Goal: Transaction & Acquisition: Purchase product/service

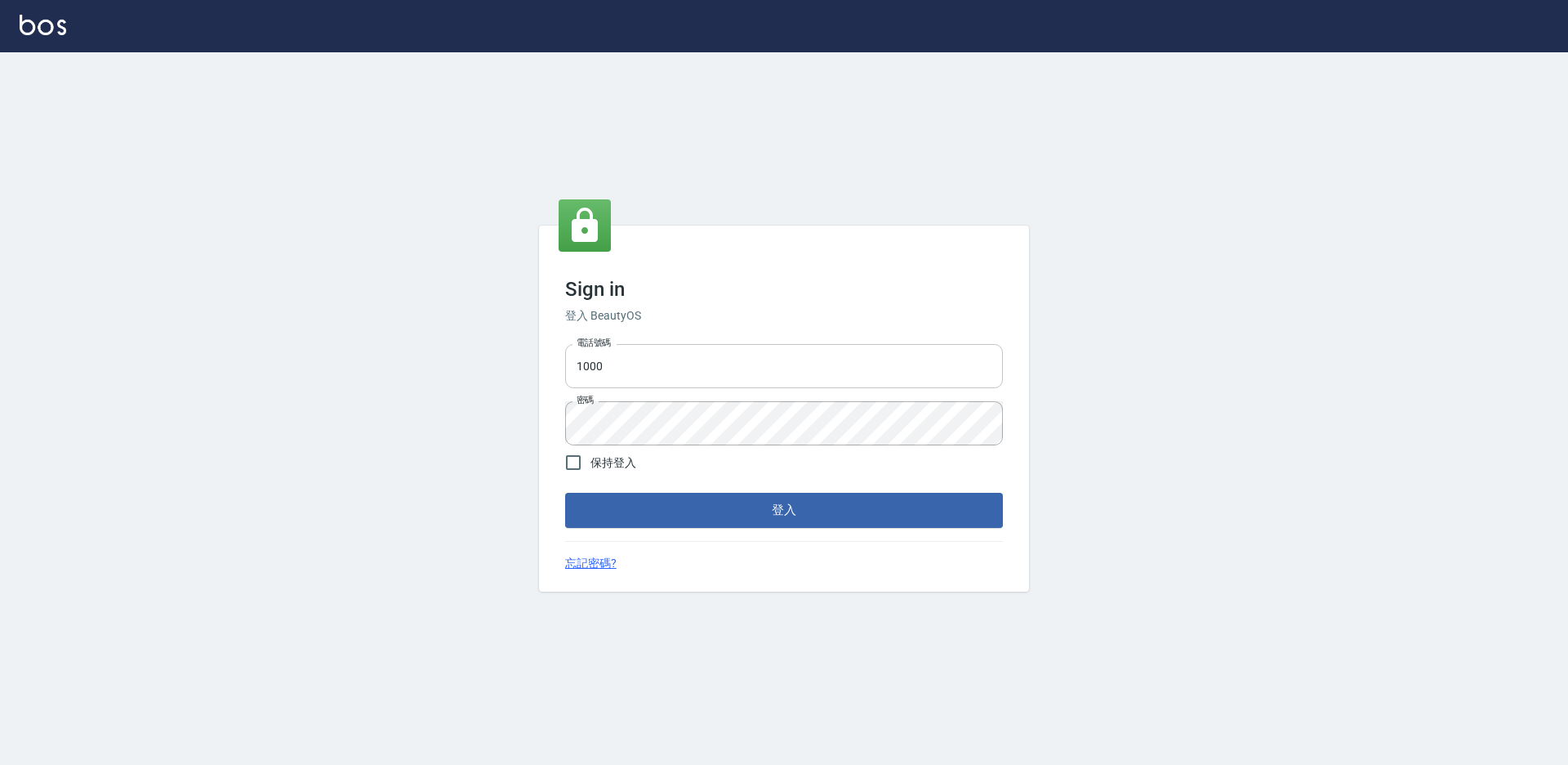
click at [633, 370] on input "1000" at bounding box center [784, 366] width 438 height 44
type input "1"
type input "09"
click at [604, 365] on input "1000" at bounding box center [784, 366] width 438 height 44
type input "1"
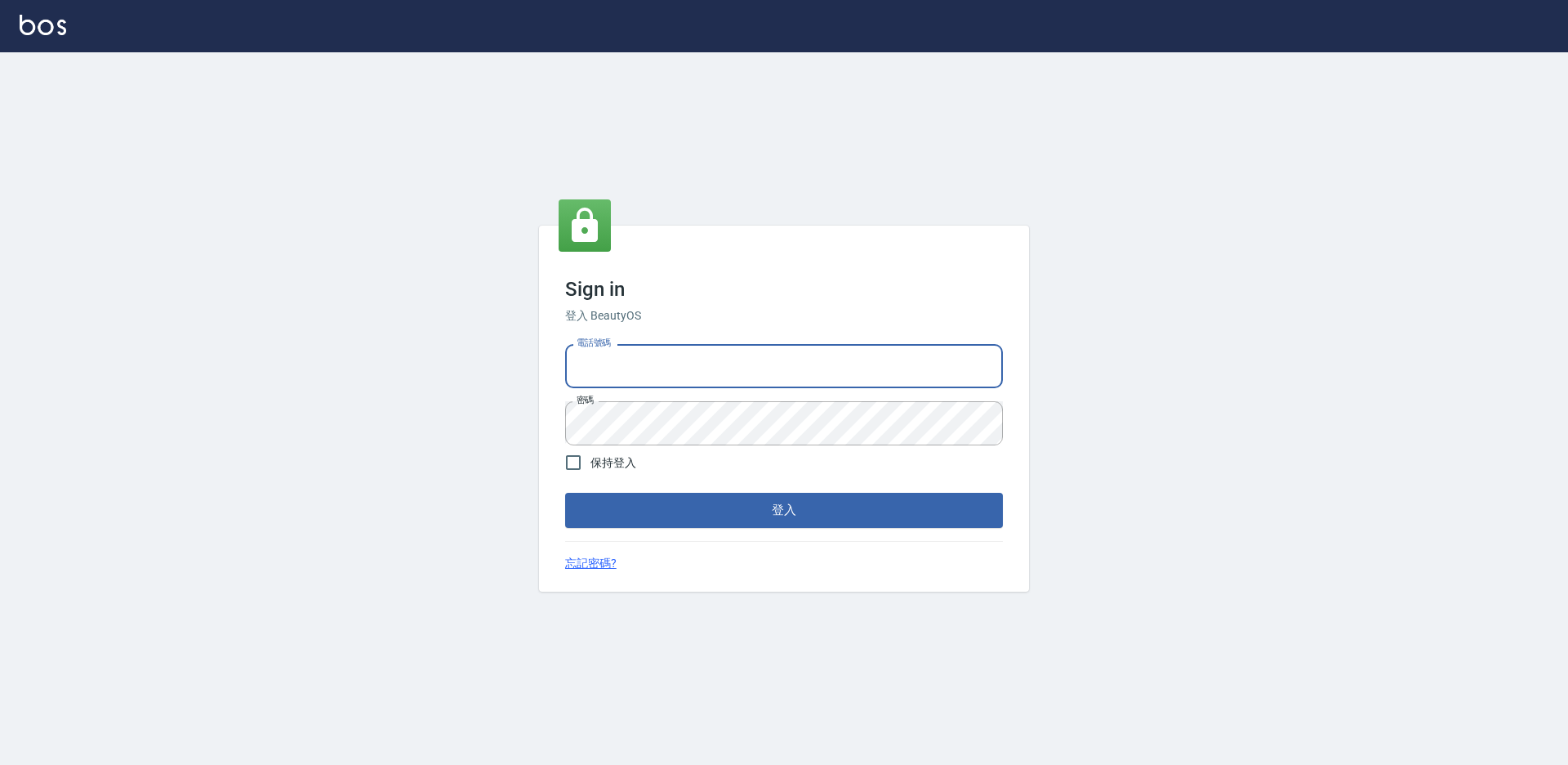
click at [709, 354] on input "電話號碼" at bounding box center [784, 366] width 438 height 44
type input "0934195967"
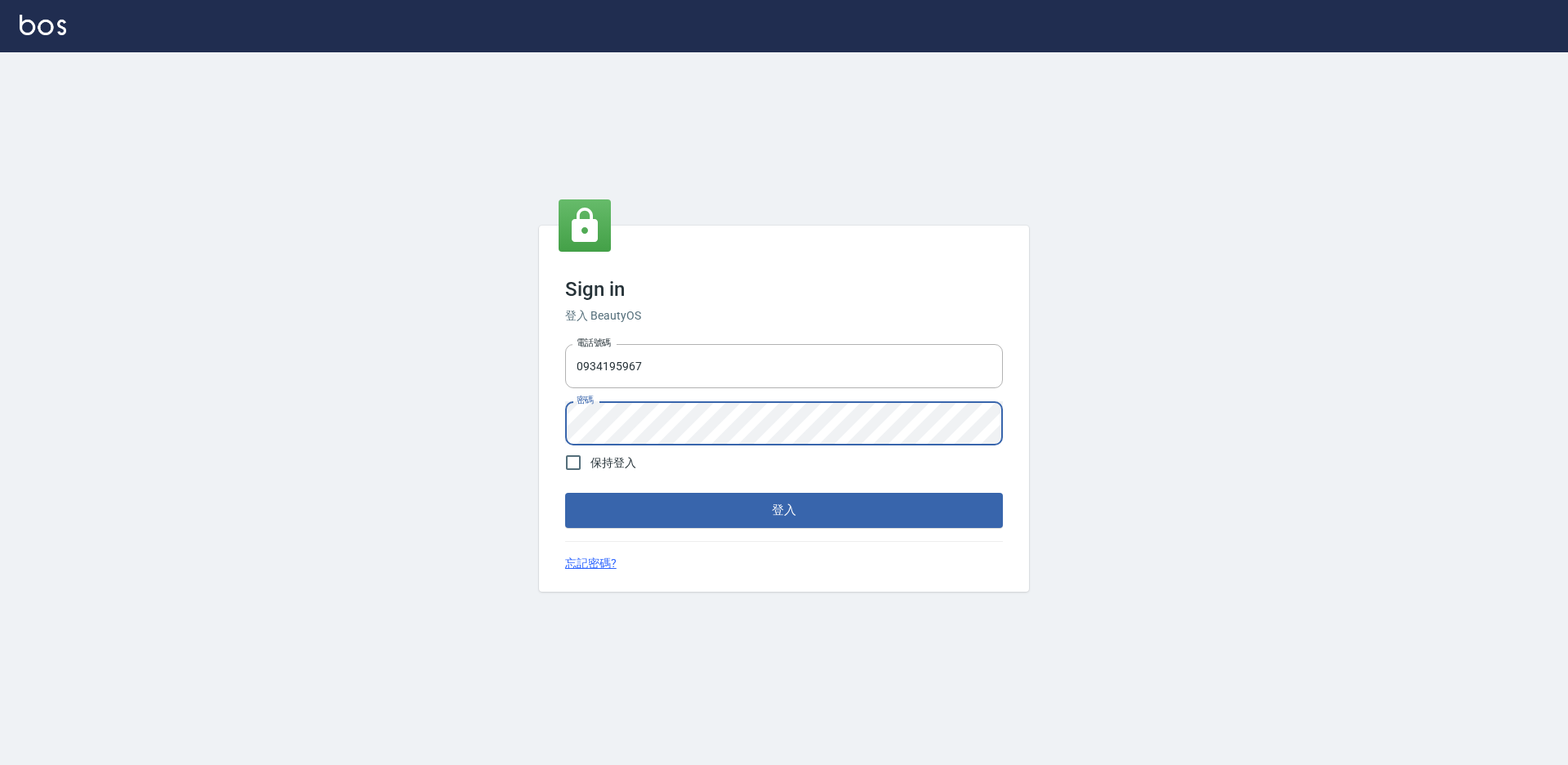
click at [708, 502] on button "登入" at bounding box center [784, 510] width 438 height 34
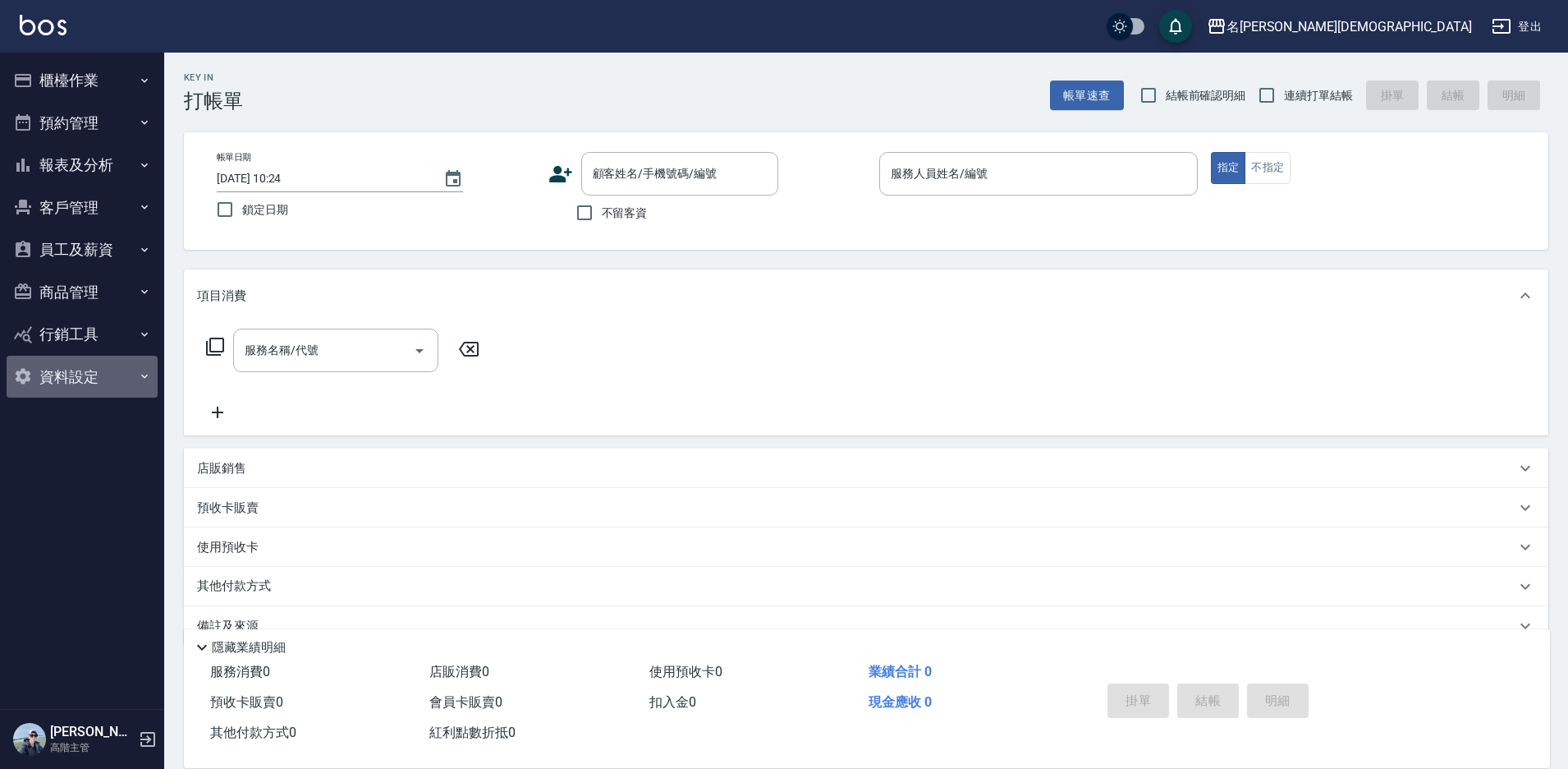
click at [87, 372] on button "資料設定" at bounding box center [82, 377] width 151 height 43
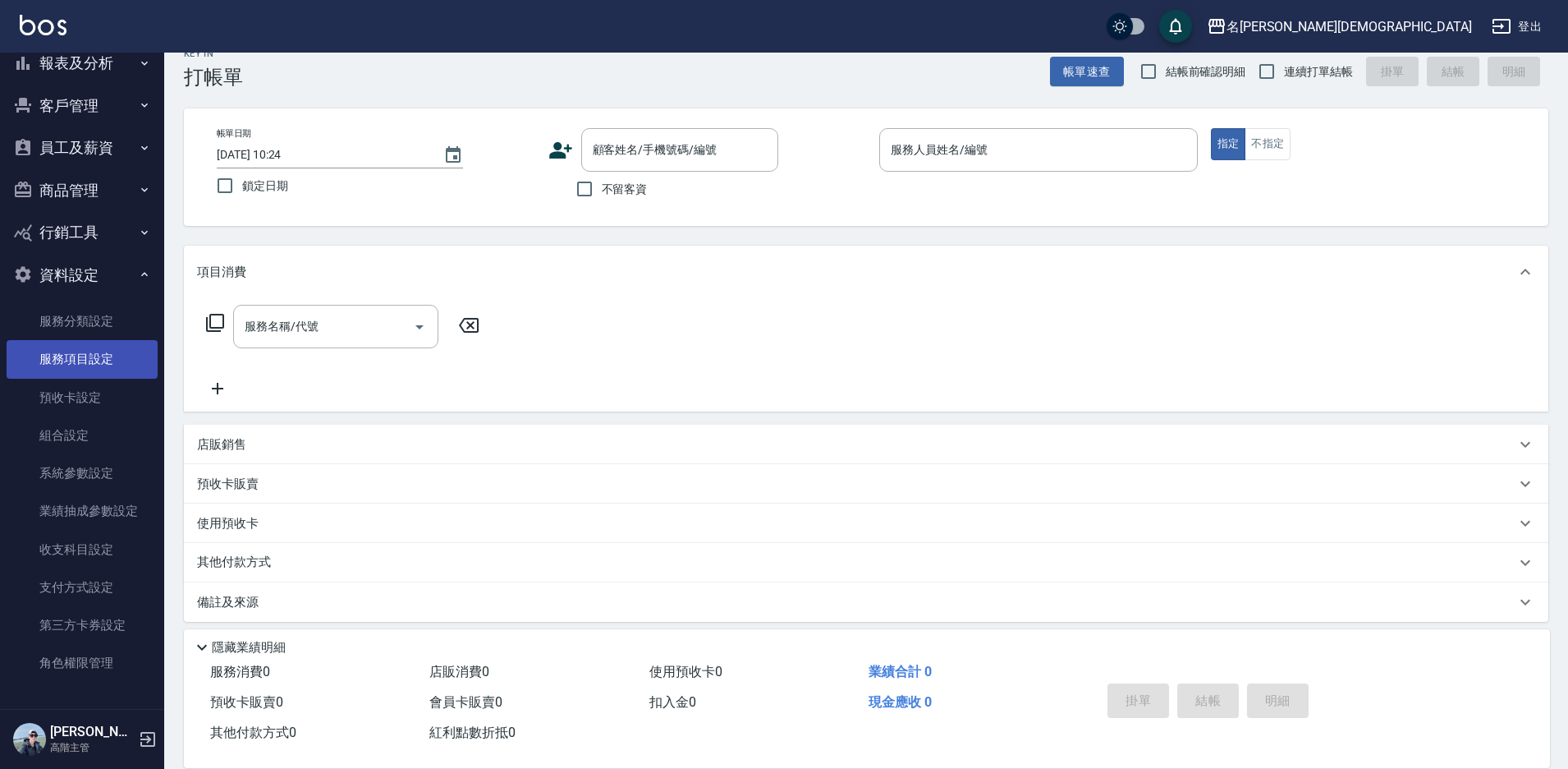
scroll to position [35, 0]
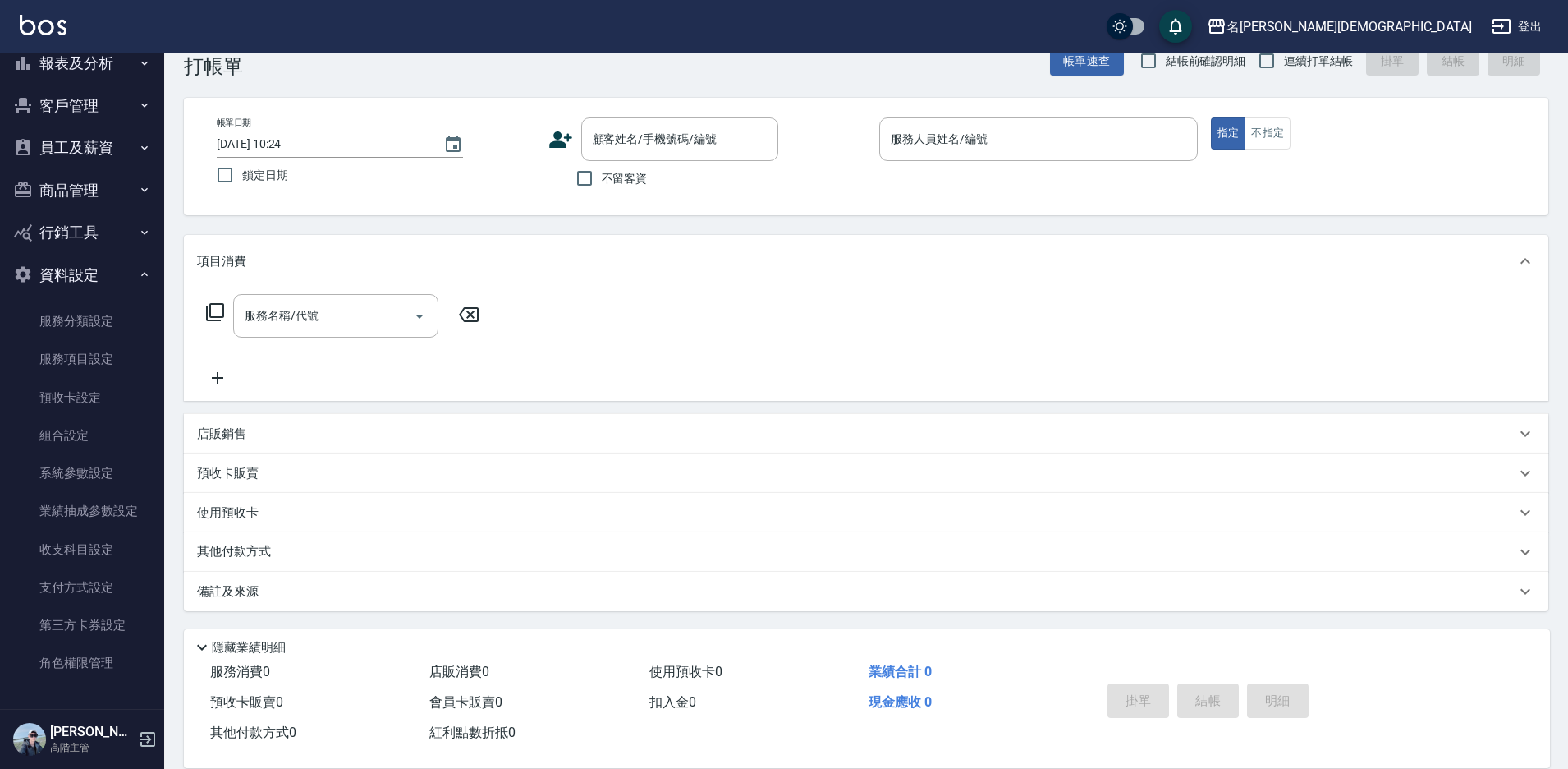
click at [108, 730] on h5 "[PERSON_NAME]" at bounding box center [92, 733] width 84 height 16
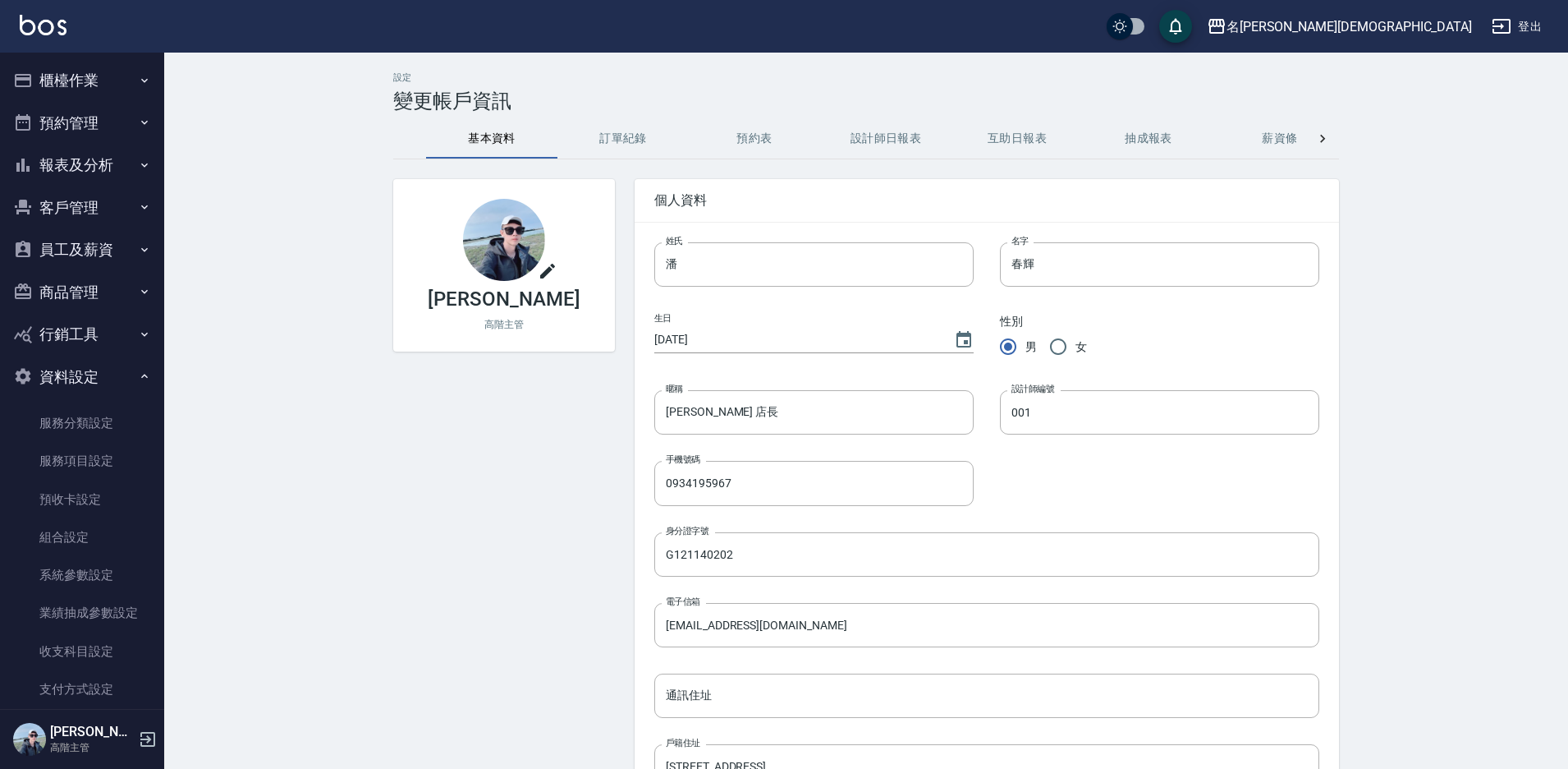
click at [232, 381] on div "設定 變更帳戶資訊 基本資料 訂單紀錄 預約表 設計師日報表 互助日報表 抽成報表 薪資條 密碼設定 打卡紀錄 功能釘選 潘春輝 高階主管 個人資料 姓氏 潘…" at bounding box center [866, 540] width 1404 height 974
click at [104, 377] on button "資料設定" at bounding box center [82, 377] width 151 height 43
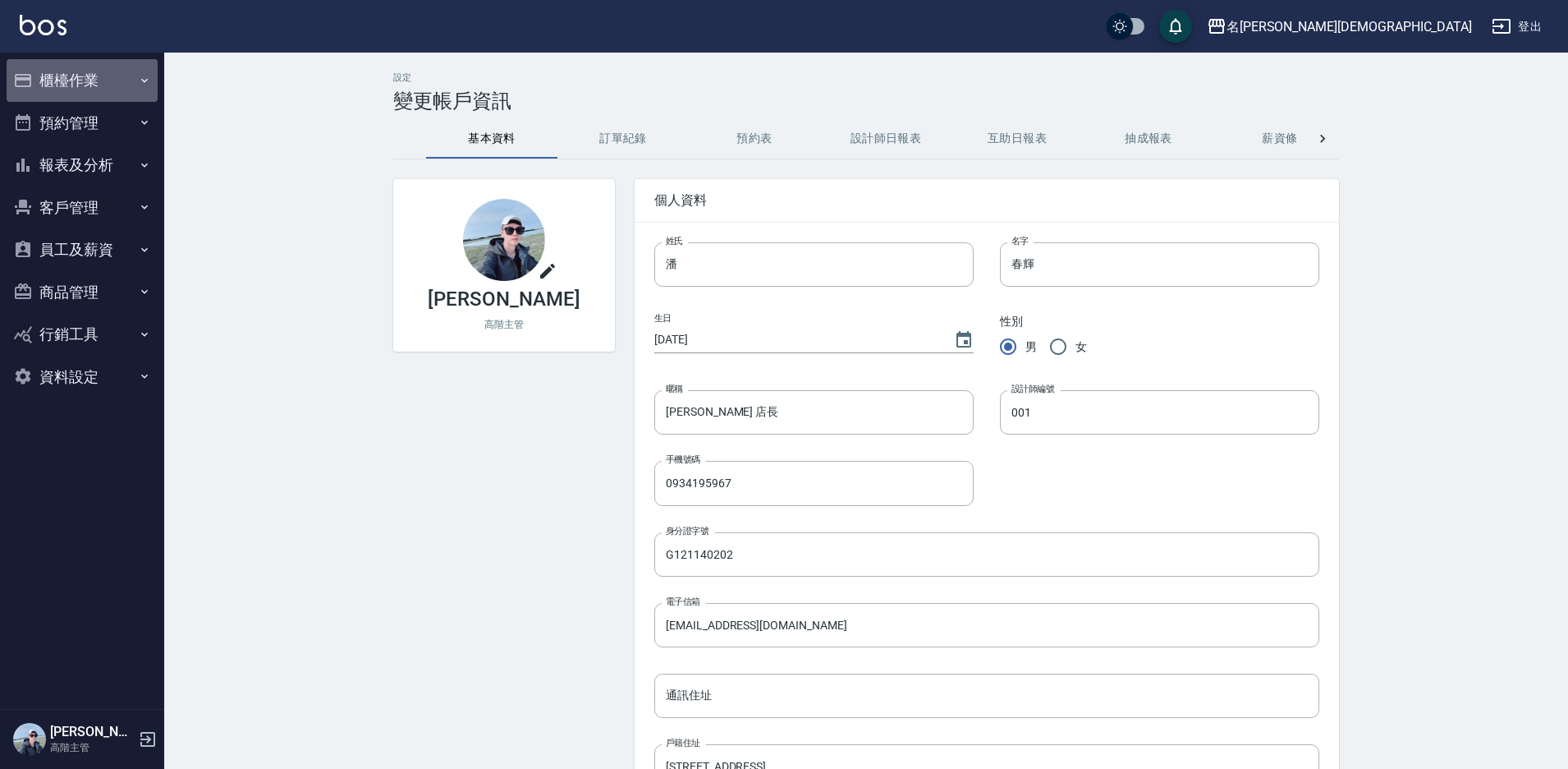
click at [89, 87] on button "櫃檯作業" at bounding box center [82, 80] width 151 height 43
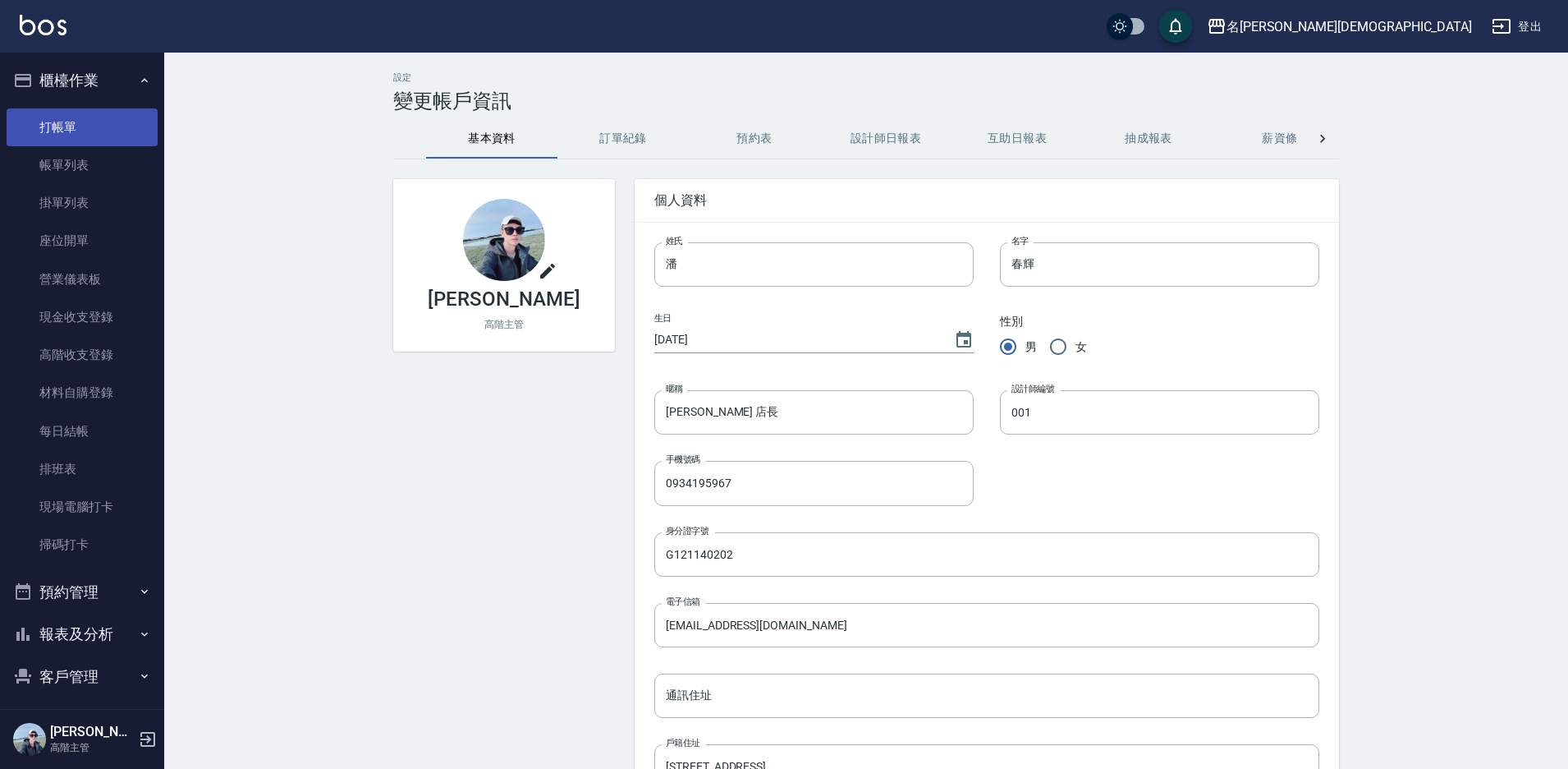
click at [78, 138] on link "打帳單" at bounding box center [82, 127] width 151 height 37
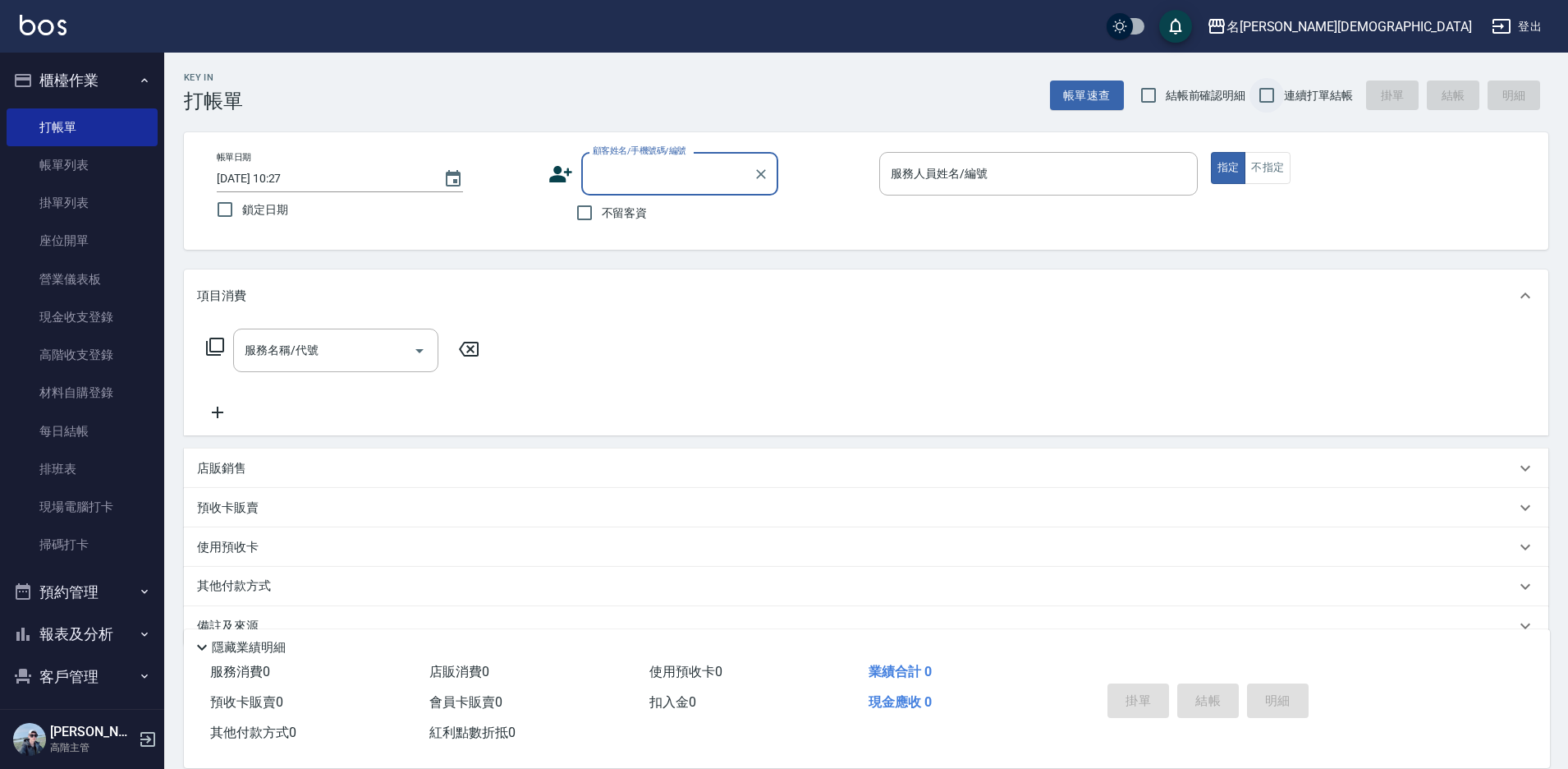
click at [1273, 93] on input "連續打單結帳" at bounding box center [1267, 96] width 35 height 35
checkbox input "true"
click at [1160, 21] on input "checkbox" at bounding box center [1119, 26] width 78 height 26
checkbox input "true"
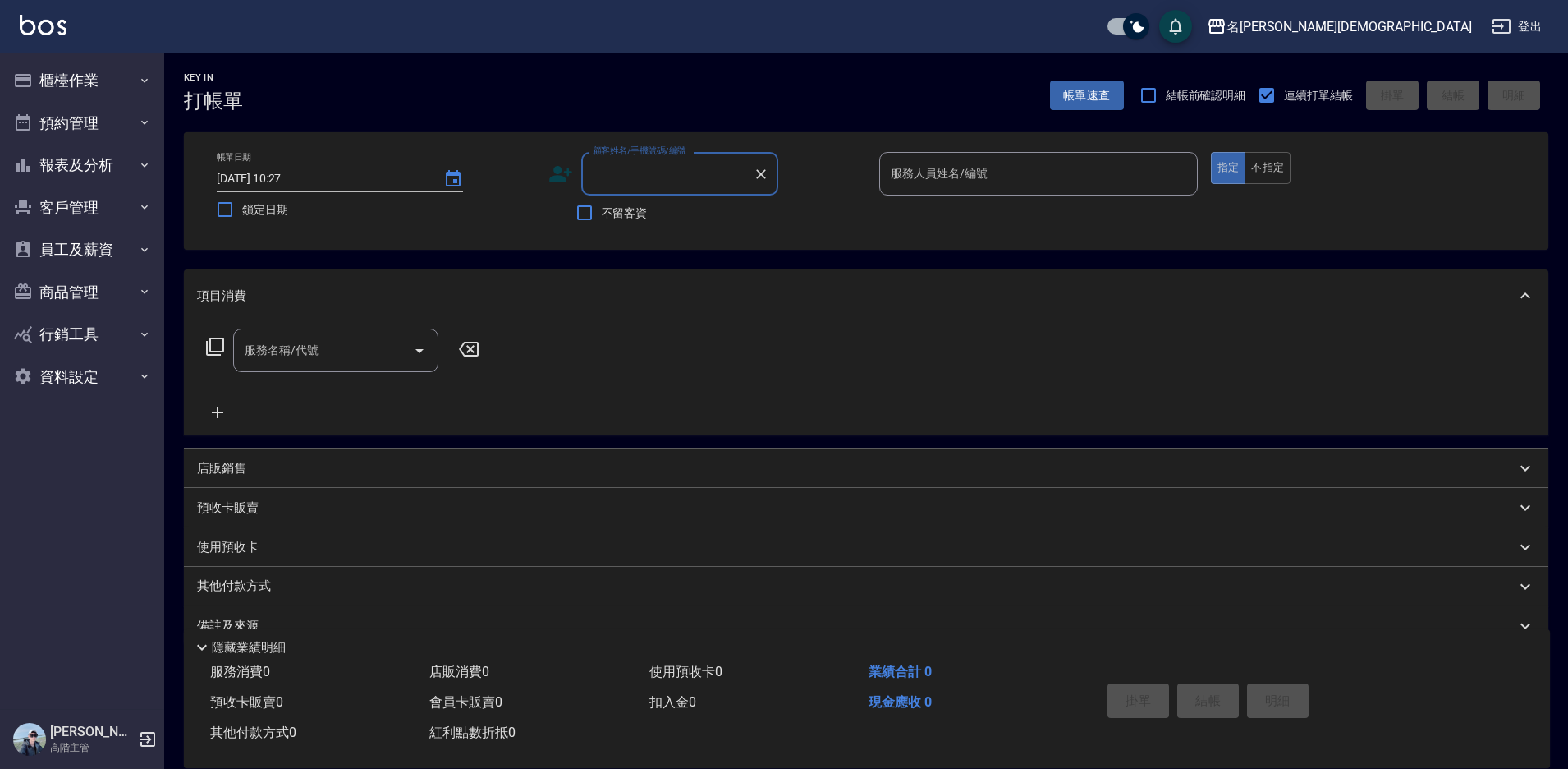
click at [1176, 26] on input "checkbox" at bounding box center [1136, 26] width 78 height 26
checkbox input "false"
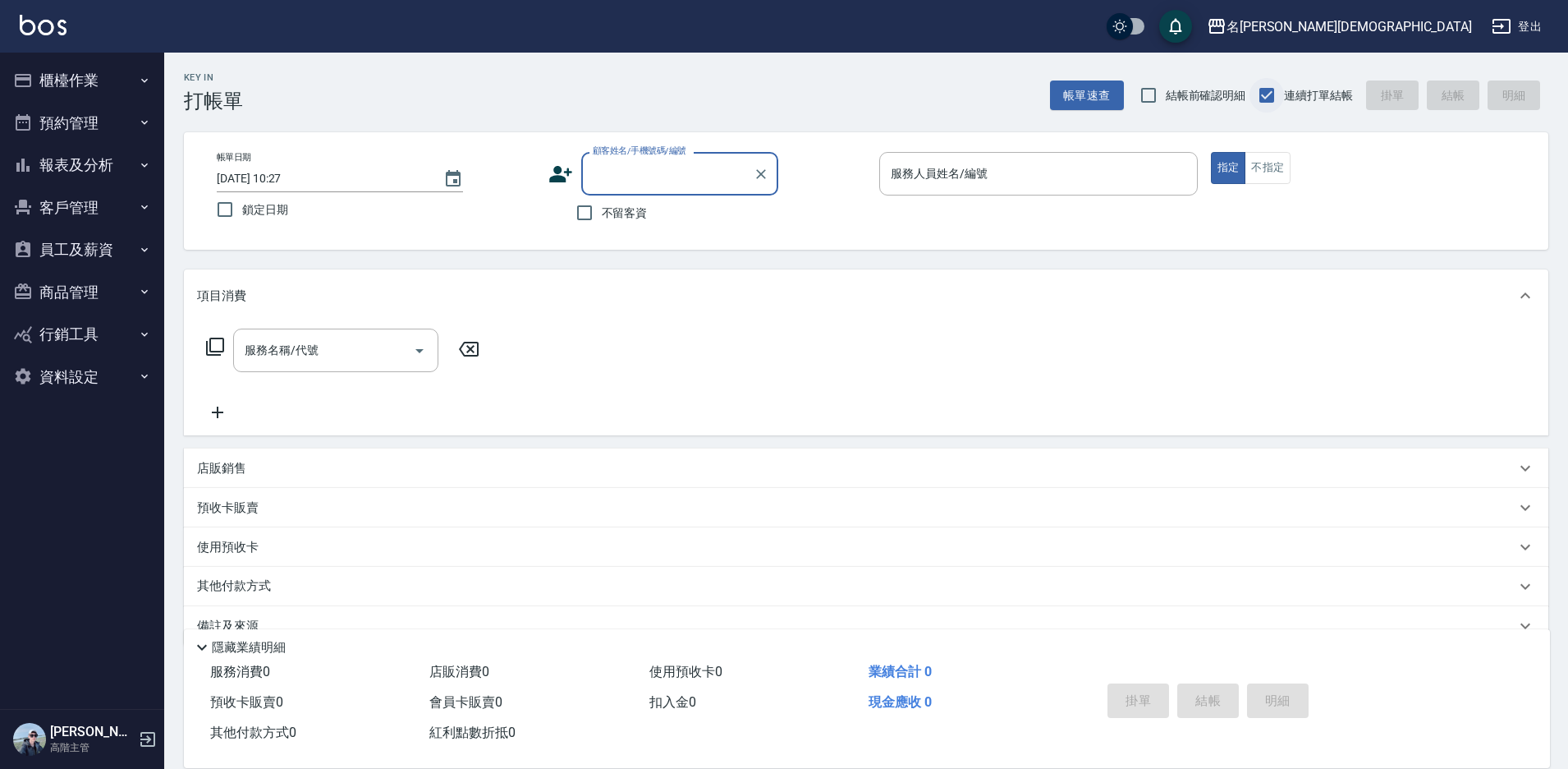
drag, startPoint x: 1279, startPoint y: 96, endPoint x: 1290, endPoint y: 94, distance: 11.2
click at [1283, 95] on input "連續打單結帳" at bounding box center [1267, 96] width 35 height 35
checkbox input "false"
click at [589, 209] on input "不留客資" at bounding box center [584, 213] width 35 height 35
checkbox input "true"
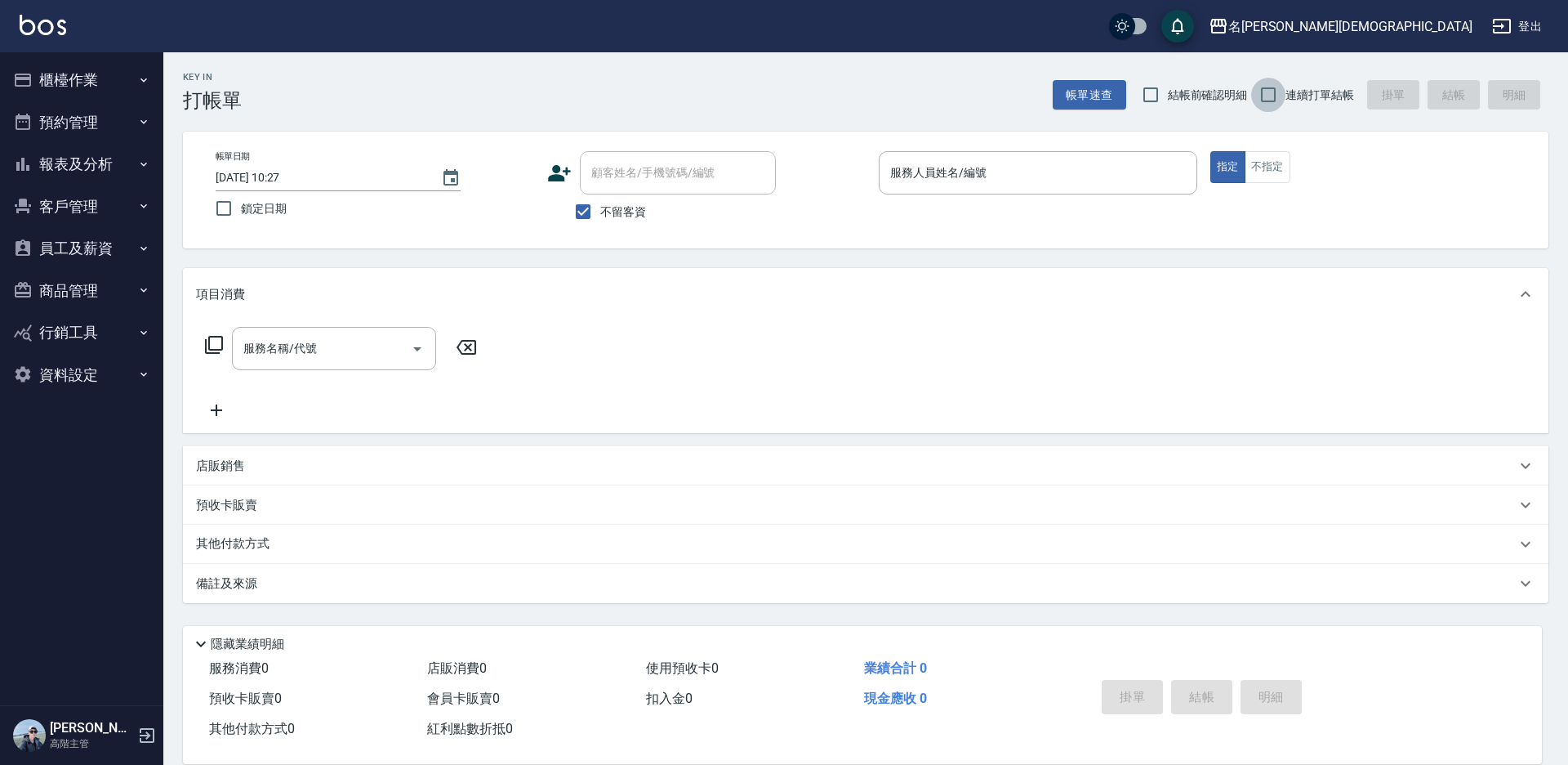
click at [1273, 88] on input "連續打單結帳" at bounding box center [1269, 95] width 34 height 34
checkbox input "true"
click at [942, 172] on div "服務人員姓名/編號 服務人員姓名/編號" at bounding box center [1037, 173] width 318 height 44
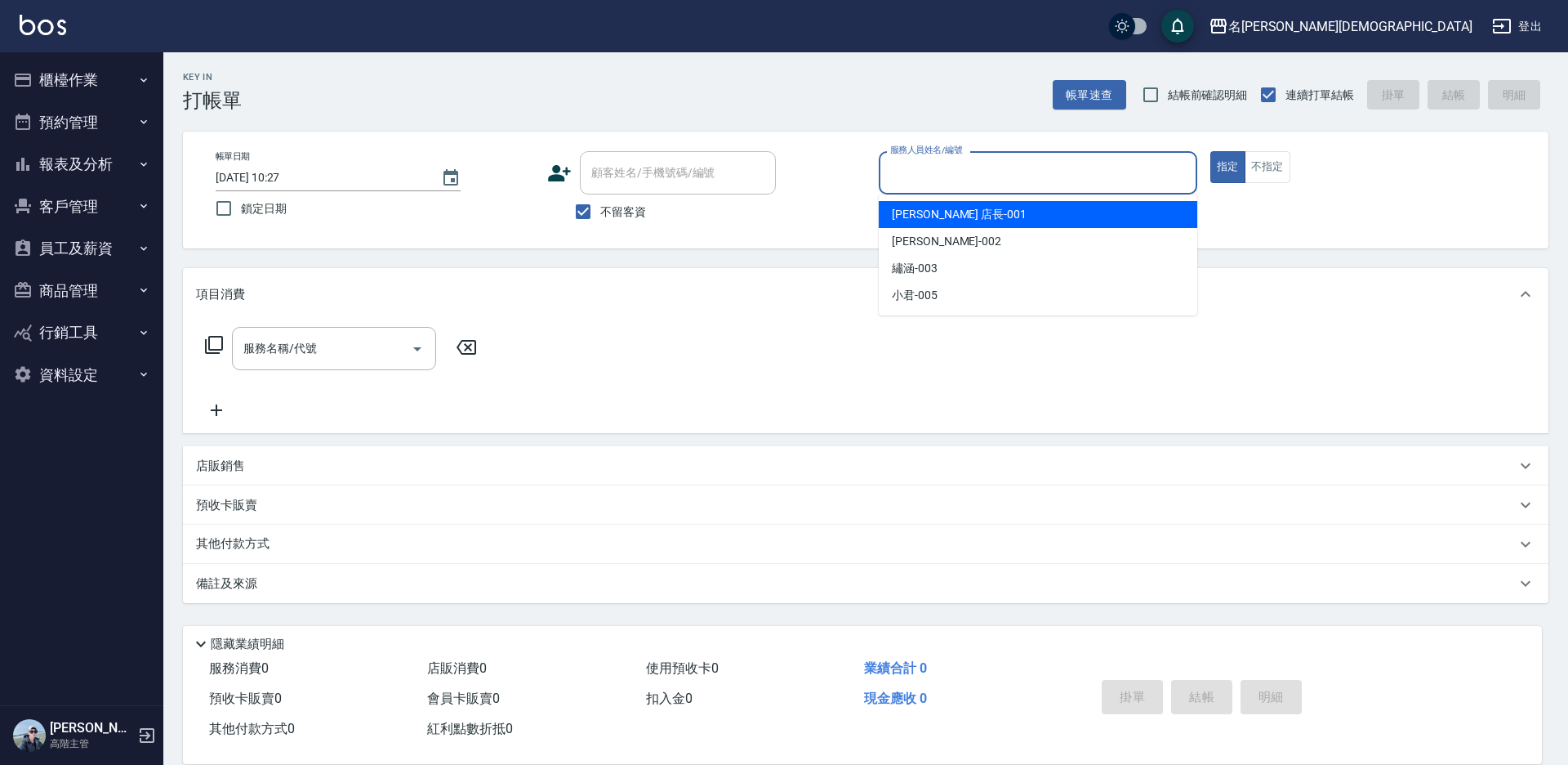
drag, startPoint x: 992, startPoint y: 214, endPoint x: 959, endPoint y: 213, distance: 33.0
click at [991, 214] on div "[PERSON_NAME] 店長 -001" at bounding box center [1037, 215] width 318 height 27
type input "[PERSON_NAME] 店長-001"
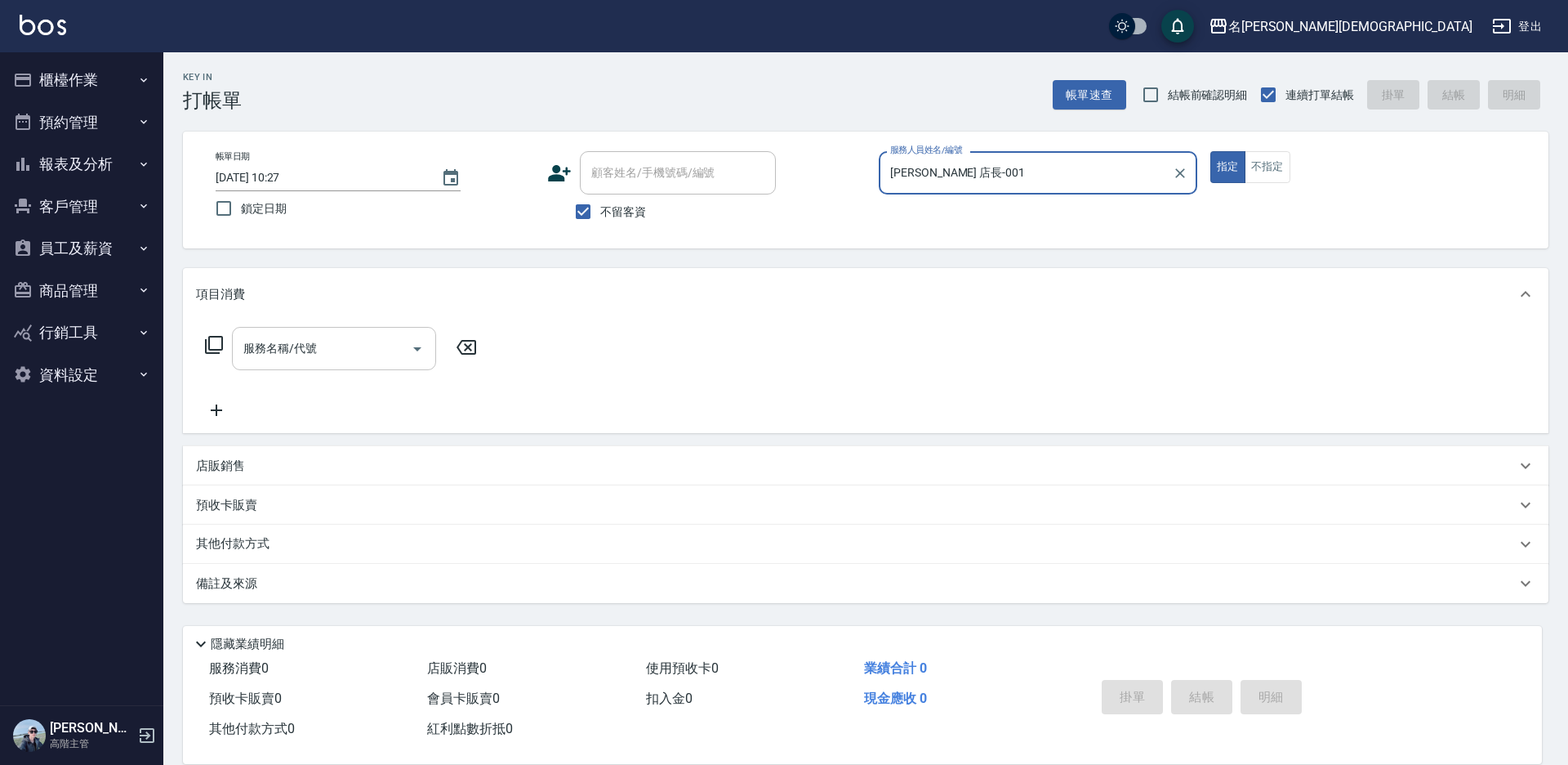
drag, startPoint x: 212, startPoint y: 343, endPoint x: 260, endPoint y: 343, distance: 48.0
click at [224, 343] on div "服務名稱/代號 服務名稱/代號" at bounding box center [341, 348] width 291 height 44
click at [209, 343] on icon at bounding box center [214, 345] width 18 height 18
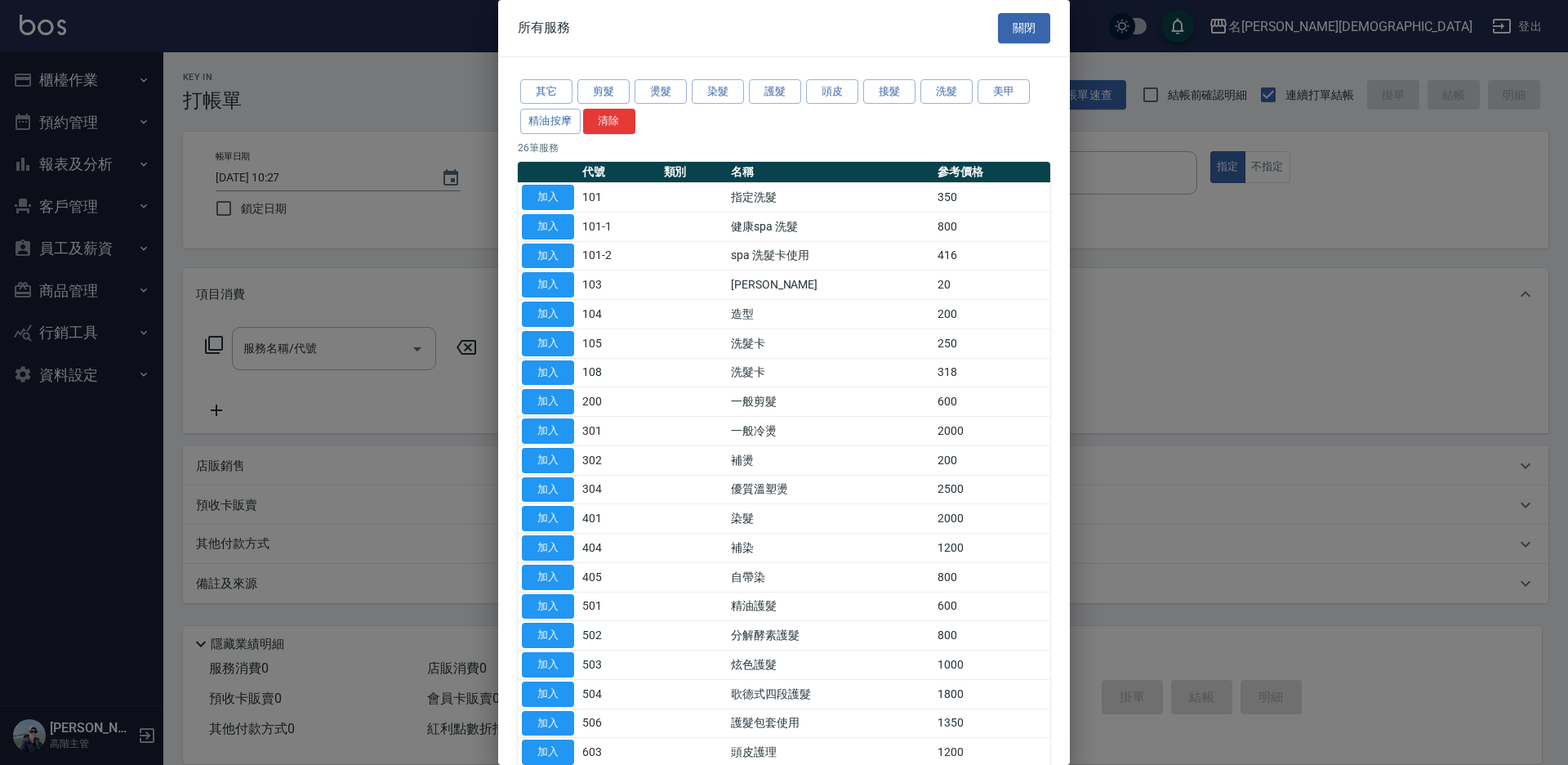
click at [205, 343] on div at bounding box center [784, 382] width 1568 height 765
drag, startPoint x: 552, startPoint y: 192, endPoint x: 565, endPoint y: 195, distance: 13.3
click at [553, 193] on button "加入" at bounding box center [549, 198] width 53 height 25
type input "指定洗髮(101)"
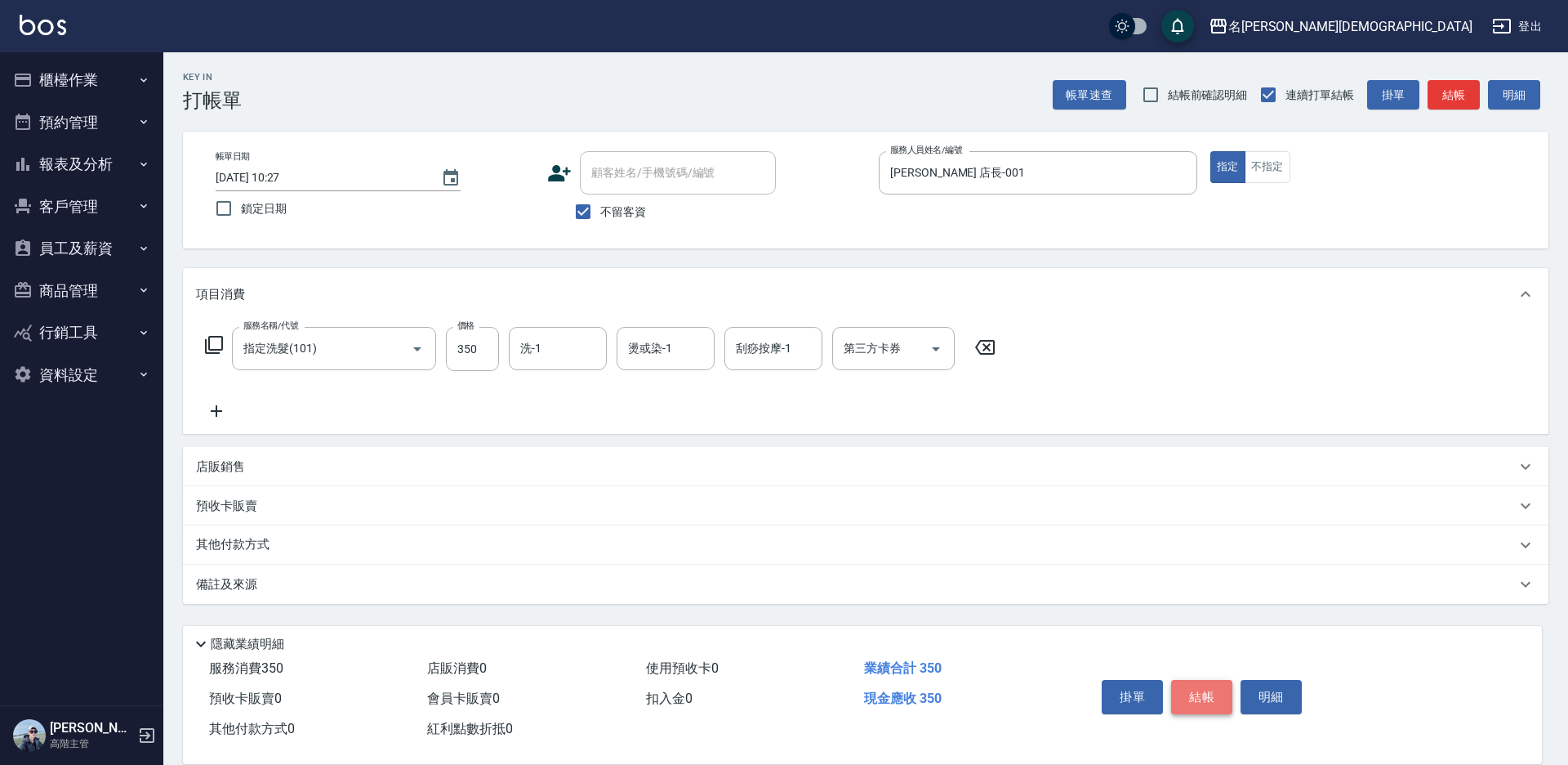
click at [1208, 689] on button "結帳" at bounding box center [1203, 697] width 62 height 34
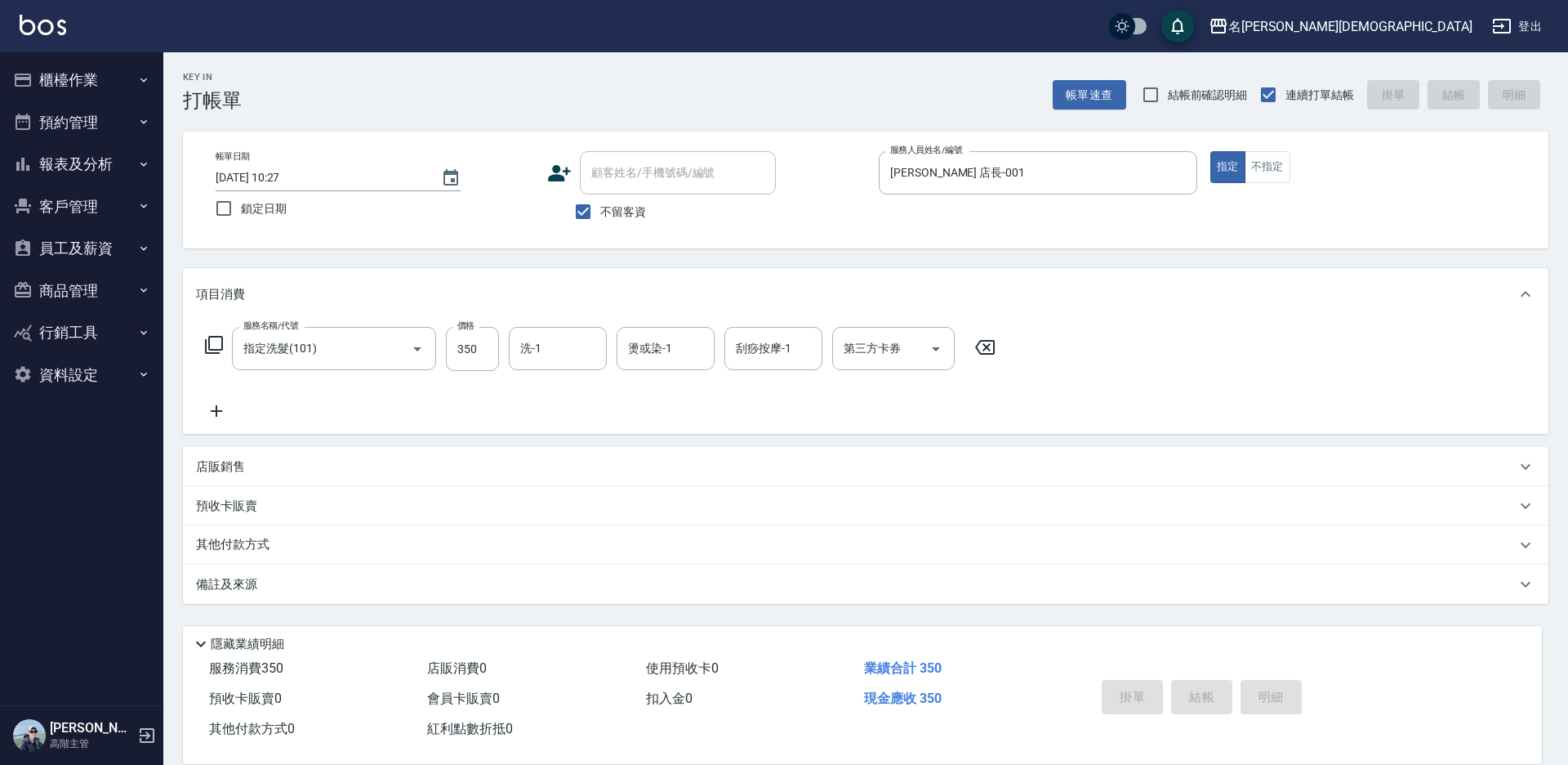
type input "[DATE] 10:29"
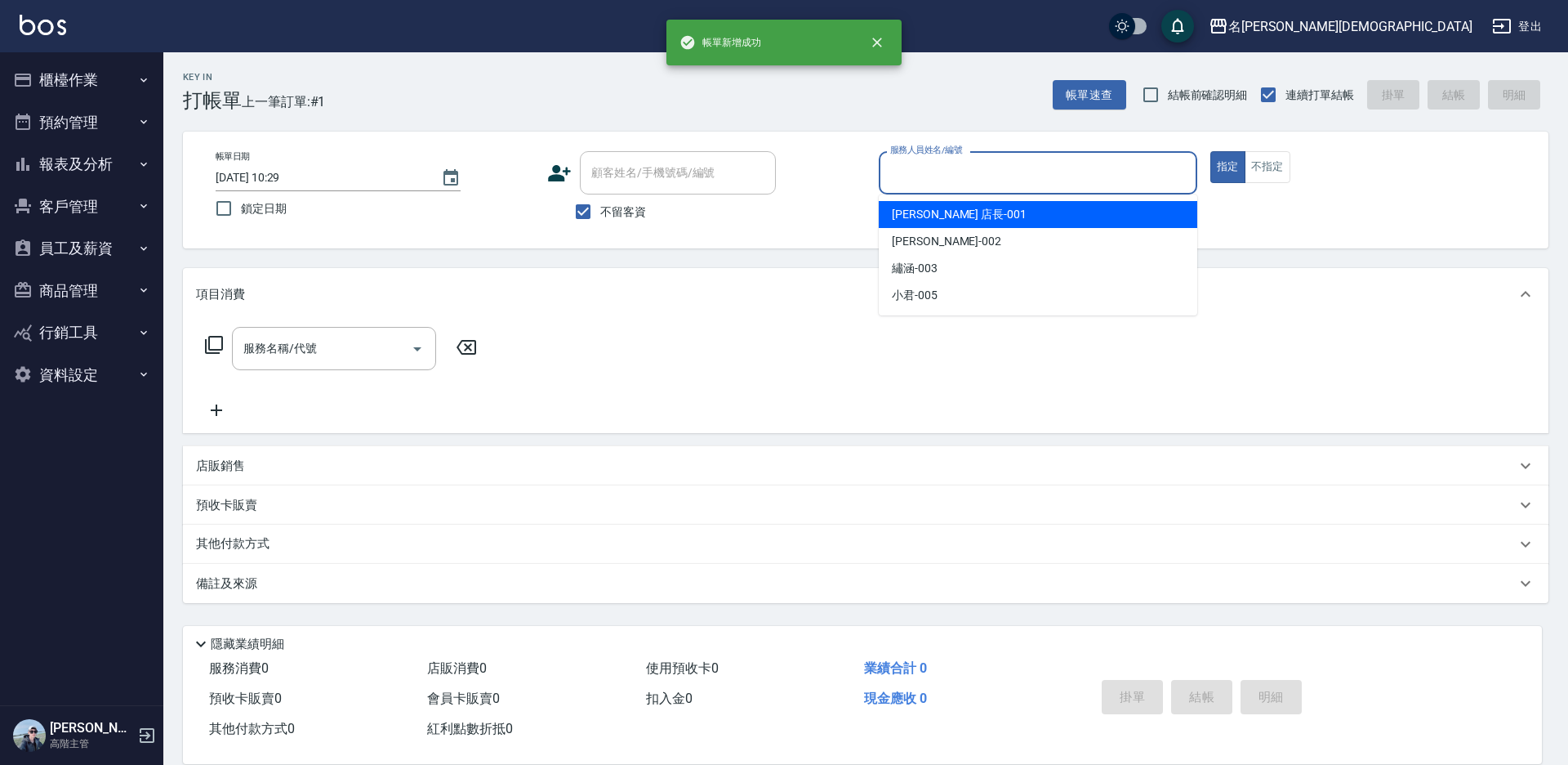
drag, startPoint x: 925, startPoint y: 172, endPoint x: 927, endPoint y: 181, distance: 9.2
click at [925, 177] on input "服務人員姓名/編號" at bounding box center [1037, 173] width 304 height 29
drag, startPoint x: 924, startPoint y: 216, endPoint x: 881, endPoint y: 219, distance: 43.1
click at [922, 216] on span "[PERSON_NAME] 店長 -001" at bounding box center [959, 214] width 135 height 17
type input "[PERSON_NAME] 店長-001"
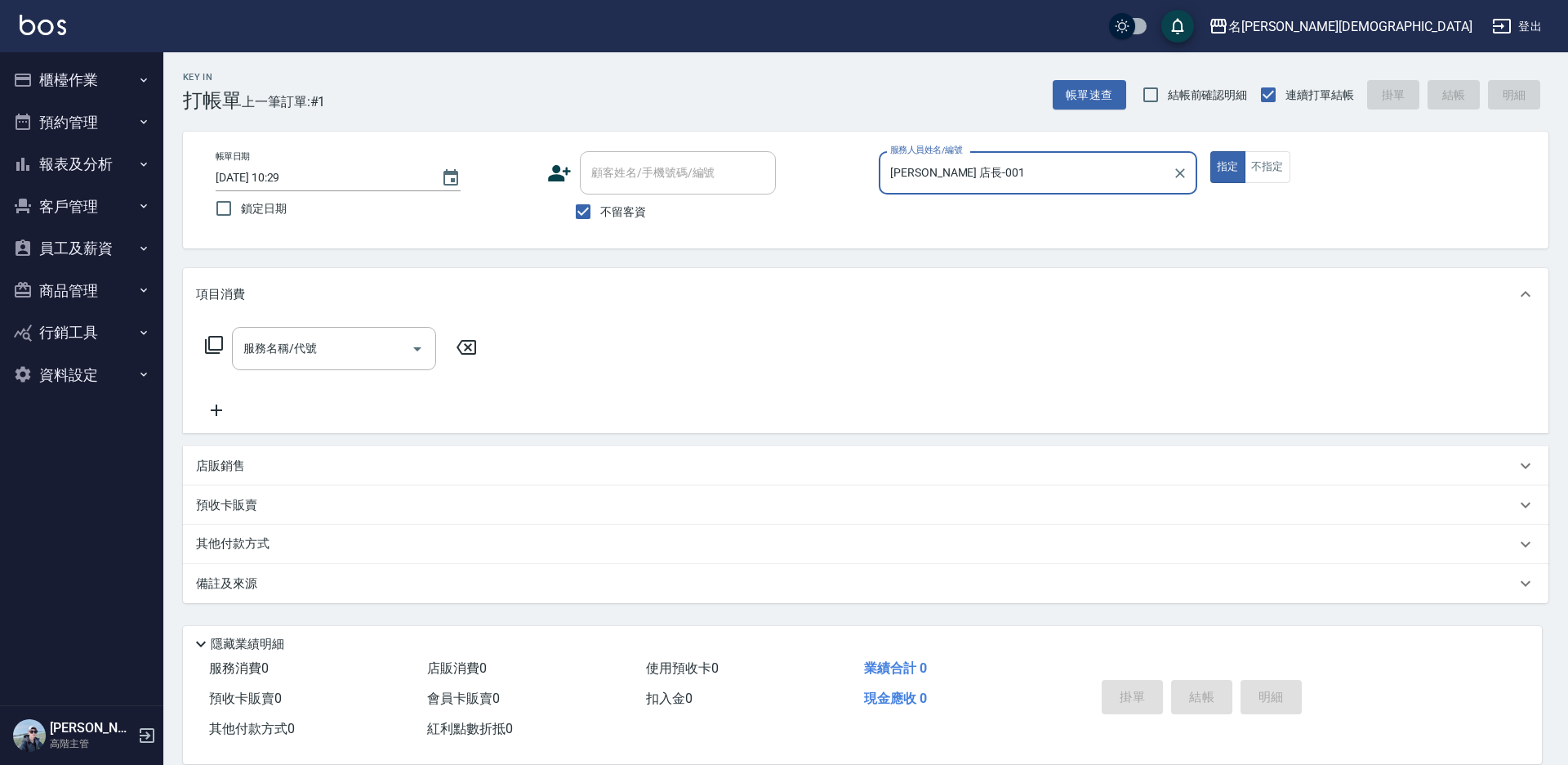
click at [215, 336] on icon at bounding box center [214, 345] width 20 height 20
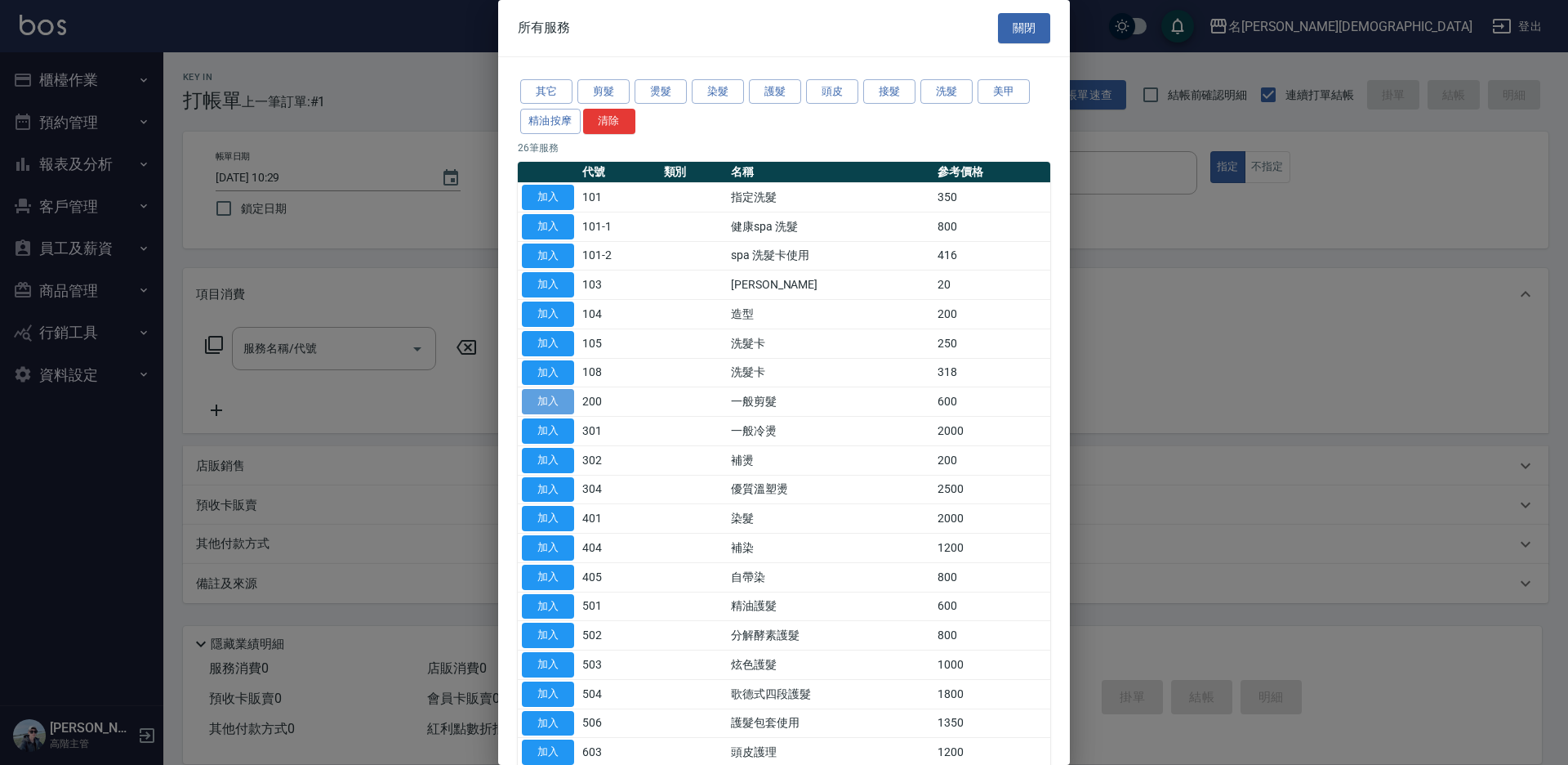
click at [544, 404] on button "加入" at bounding box center [549, 402] width 53 height 25
type input "一般剪髮(200)"
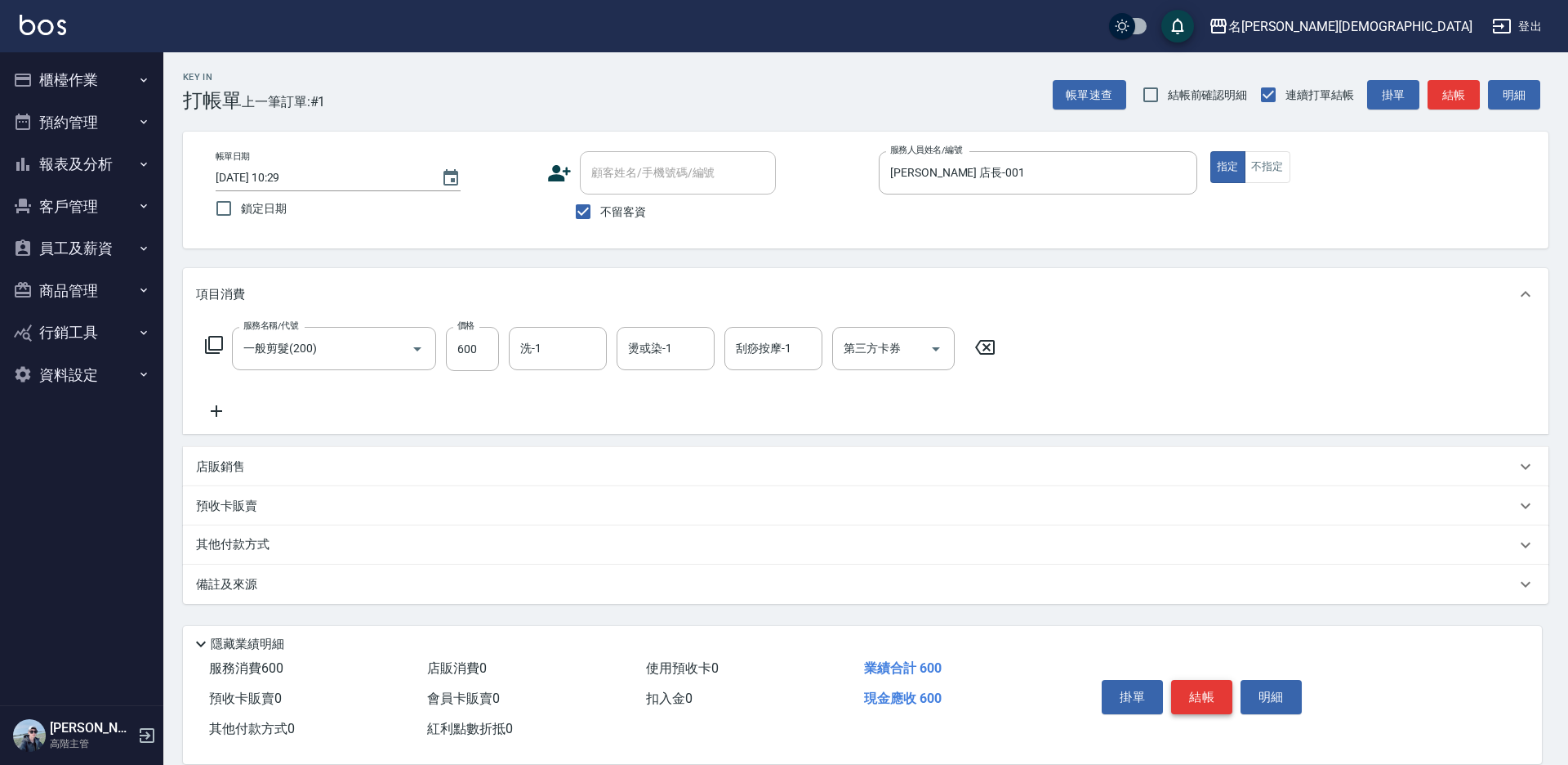
click at [1197, 685] on button "結帳" at bounding box center [1203, 697] width 62 height 34
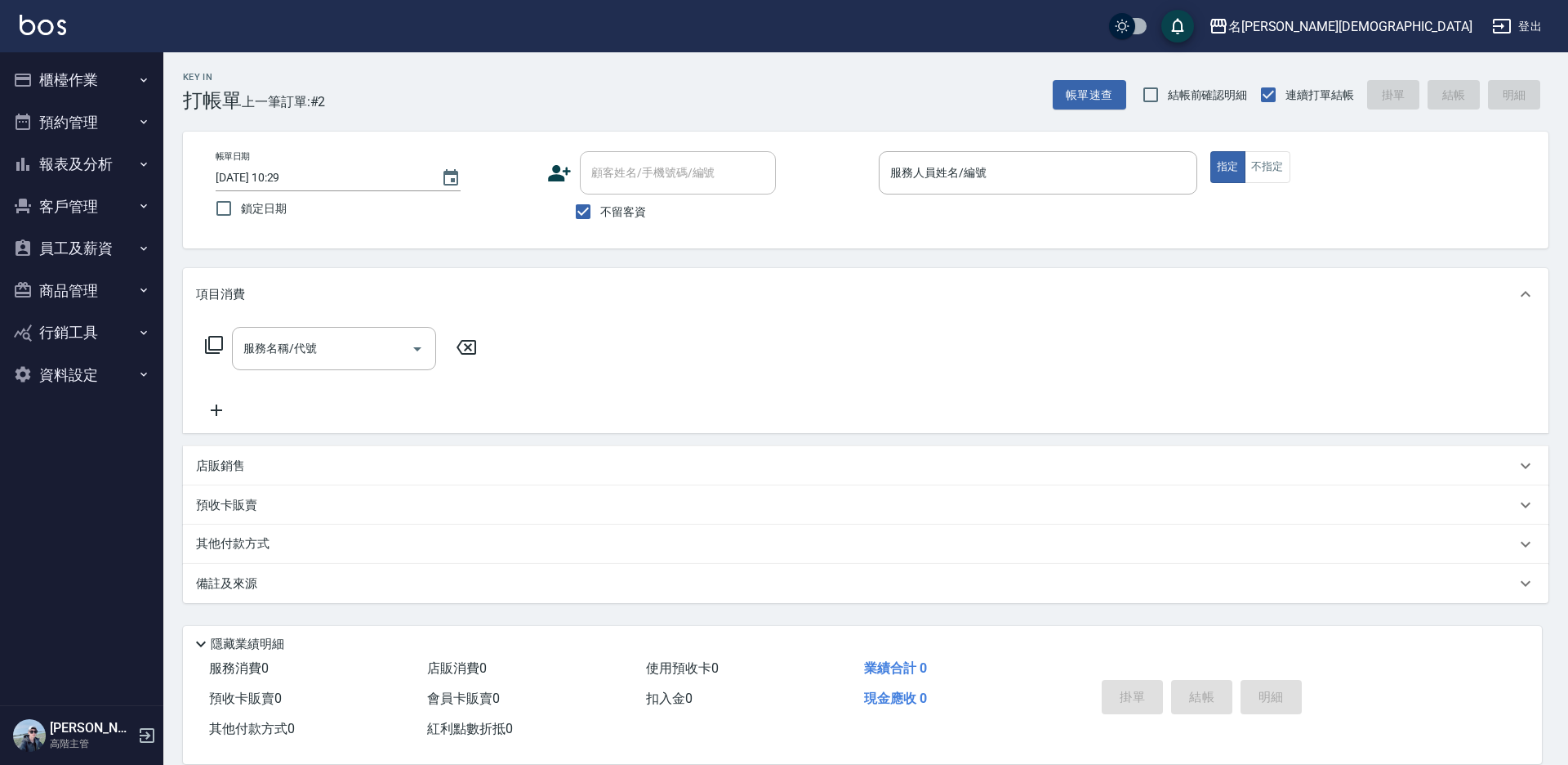
drag, startPoint x: 1489, startPoint y: 29, endPoint x: 1089, endPoint y: 316, distance: 492.3
click at [1091, 319] on div "項目消費 服務名稱/代號 服務名稱/代號" at bounding box center [866, 350] width 1366 height 165
